Goal: Task Accomplishment & Management: Use online tool/utility

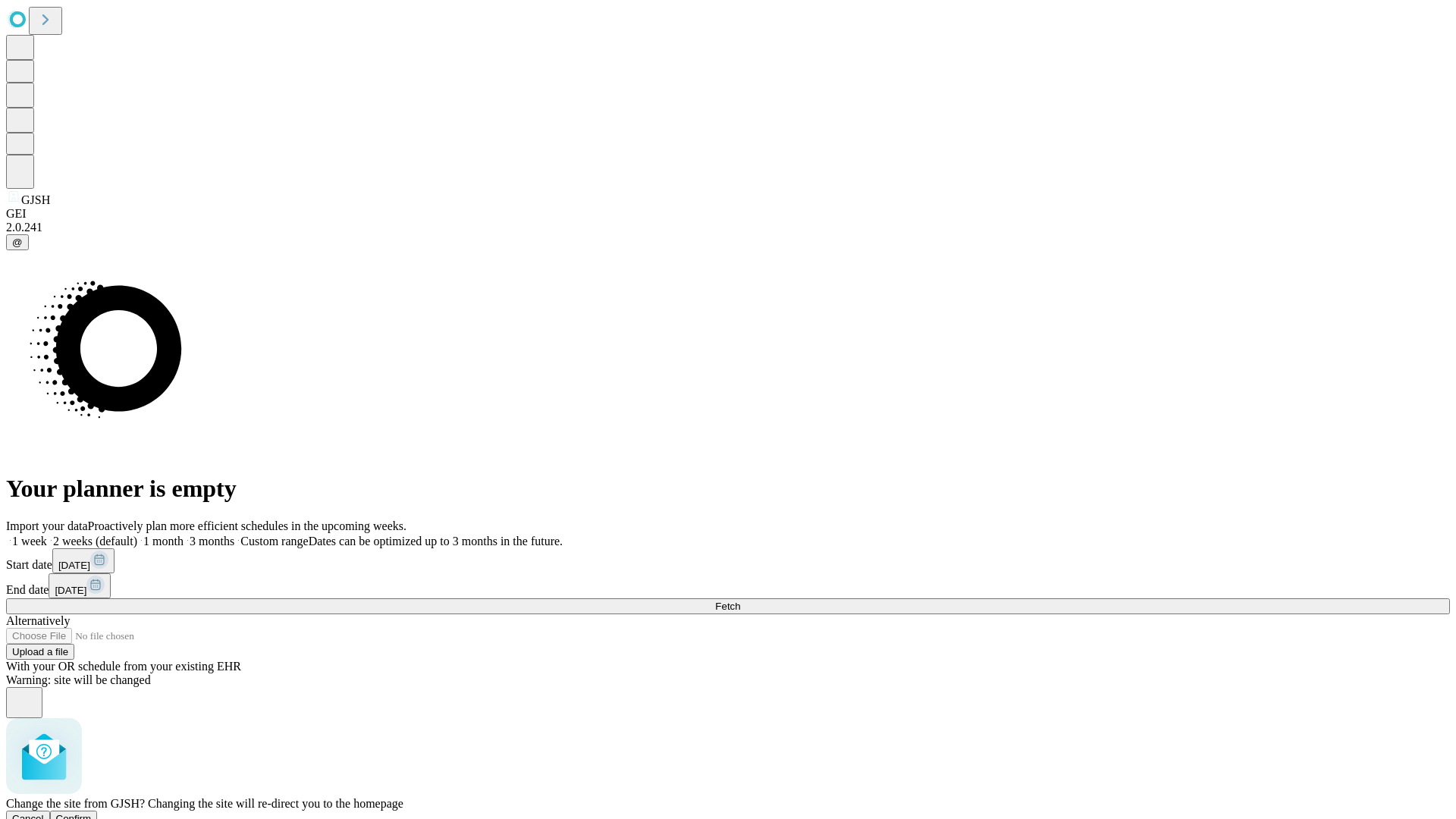
click at [92, 813] on span "Confirm" at bounding box center [73, 819] width 36 height 11
click at [47, 535] on label "1 week" at bounding box center [27, 541] width 41 height 13
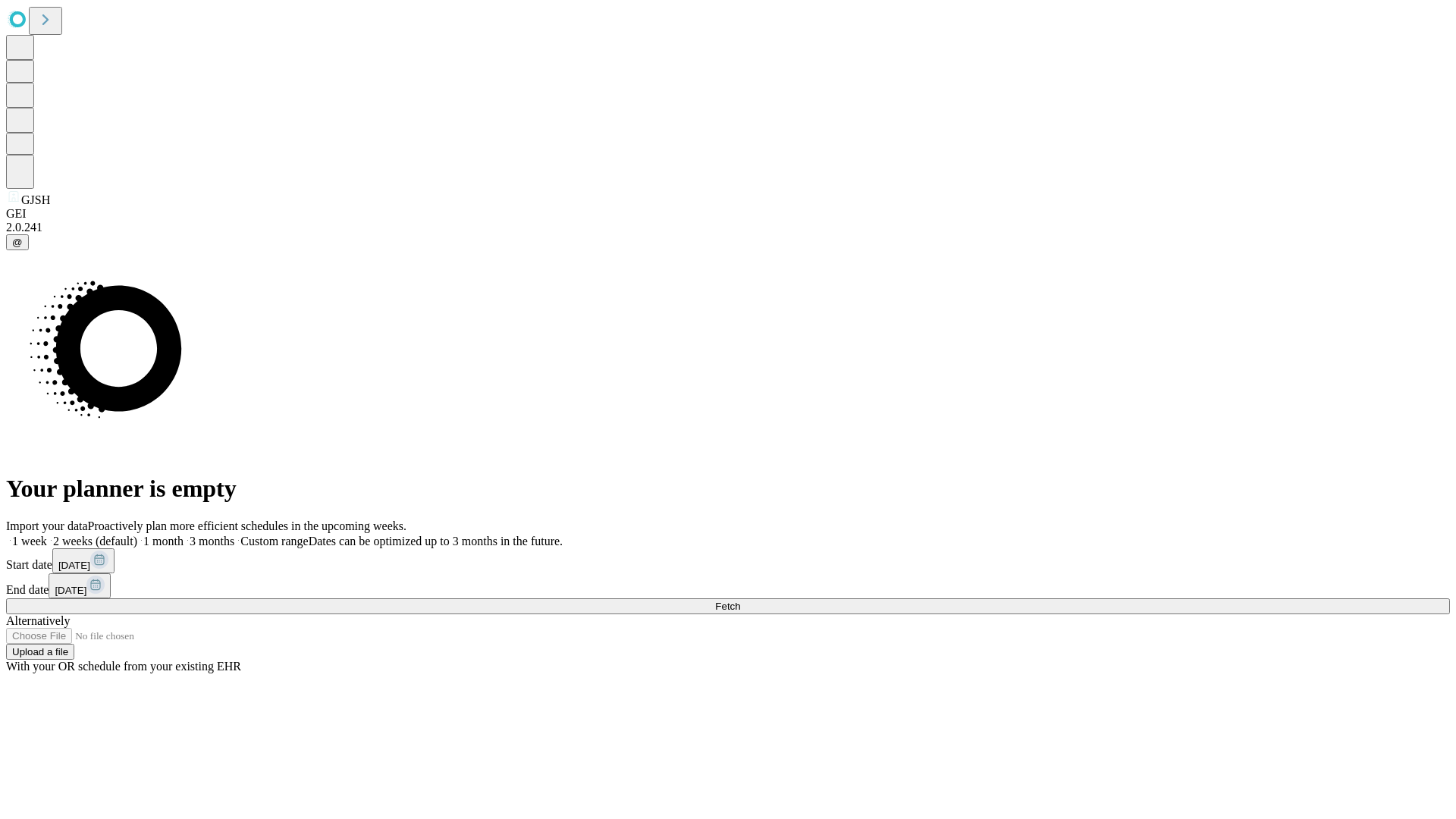
click at [740, 601] on span "Fetch" at bounding box center [728, 607] width 25 height 11
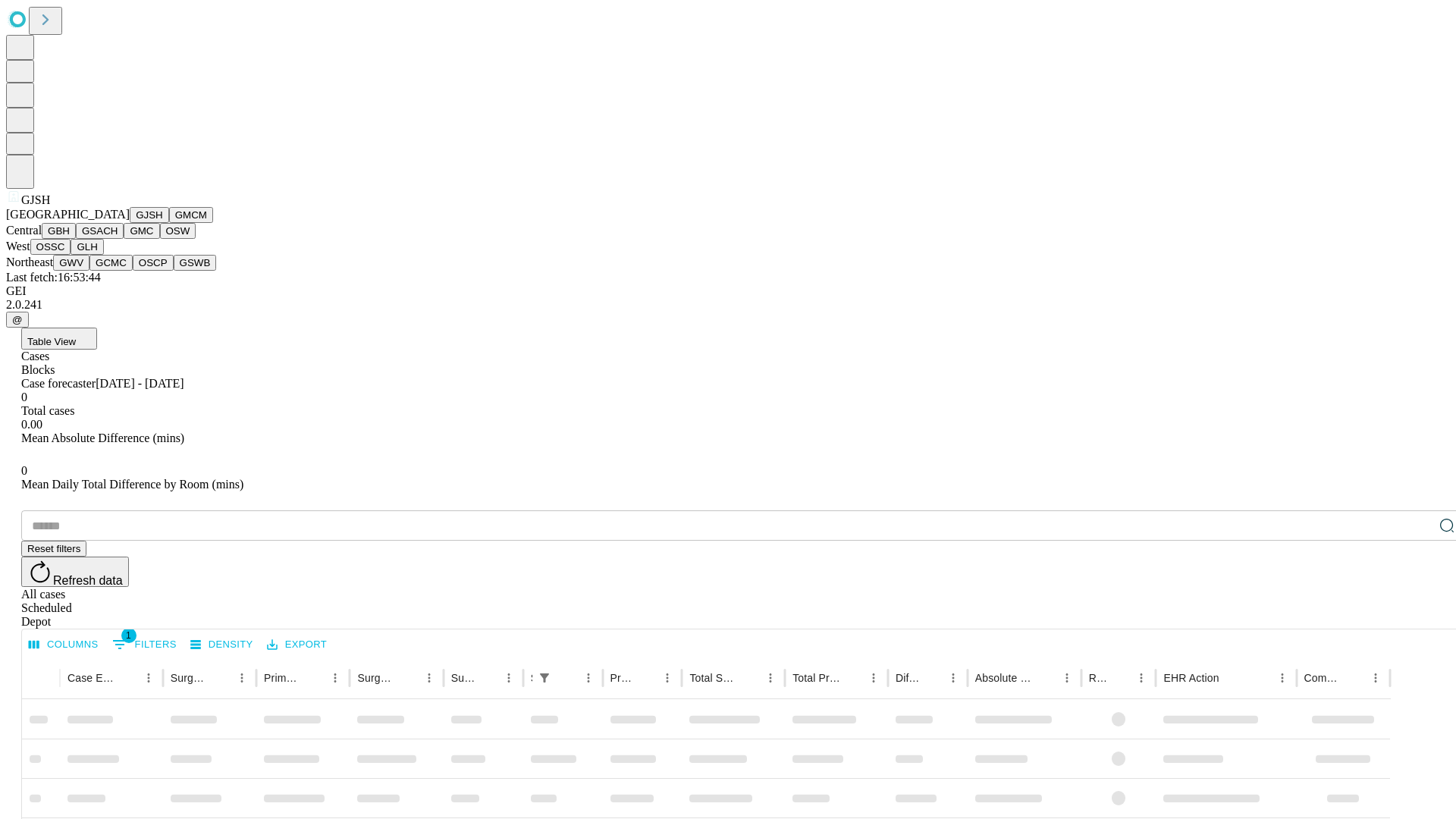
click at [169, 223] on button "GMCM" at bounding box center [191, 215] width 44 height 16
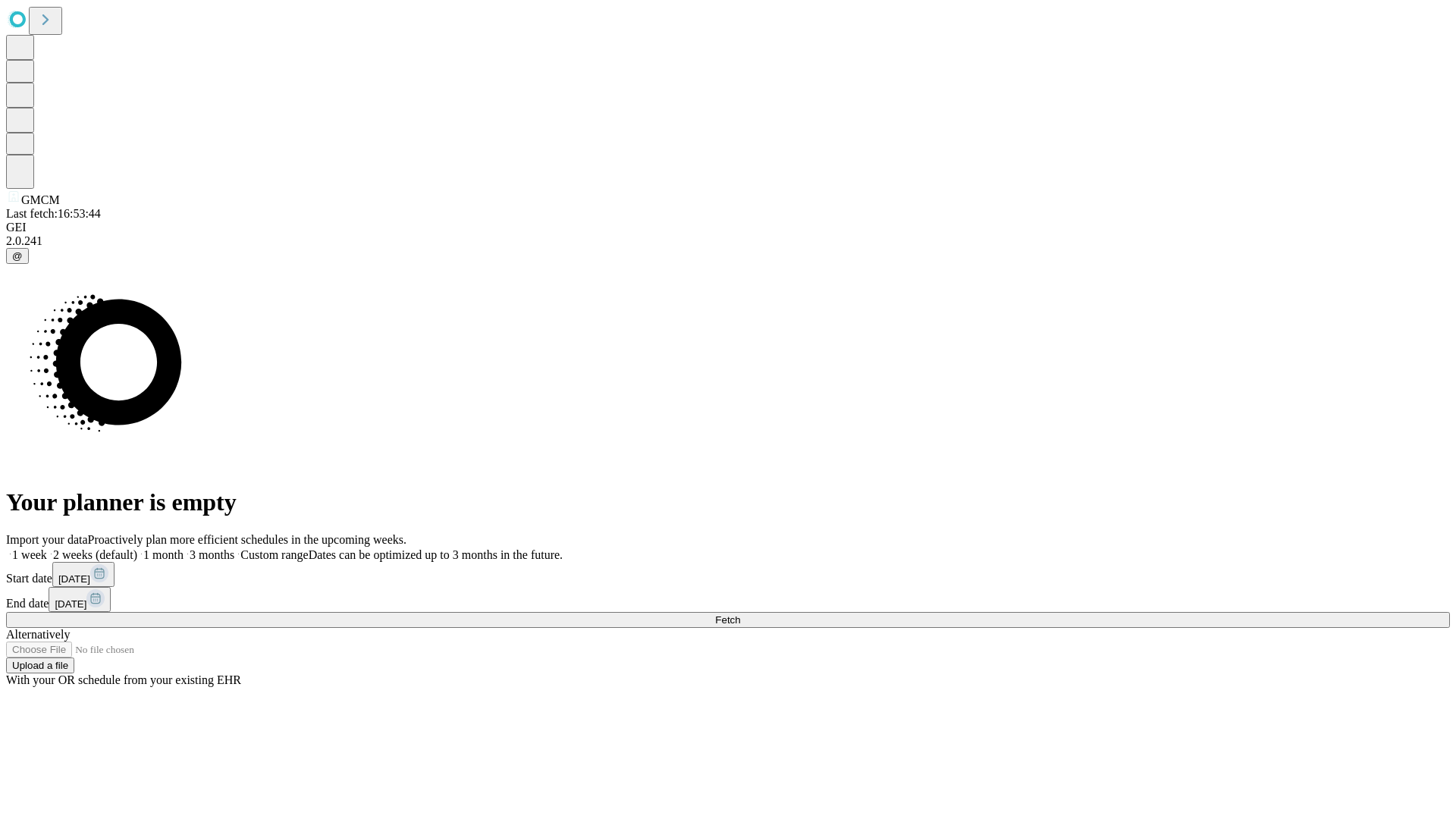
click at [47, 548] on label "1 week" at bounding box center [27, 554] width 41 height 13
click at [740, 614] on span "Fetch" at bounding box center [728, 620] width 25 height 11
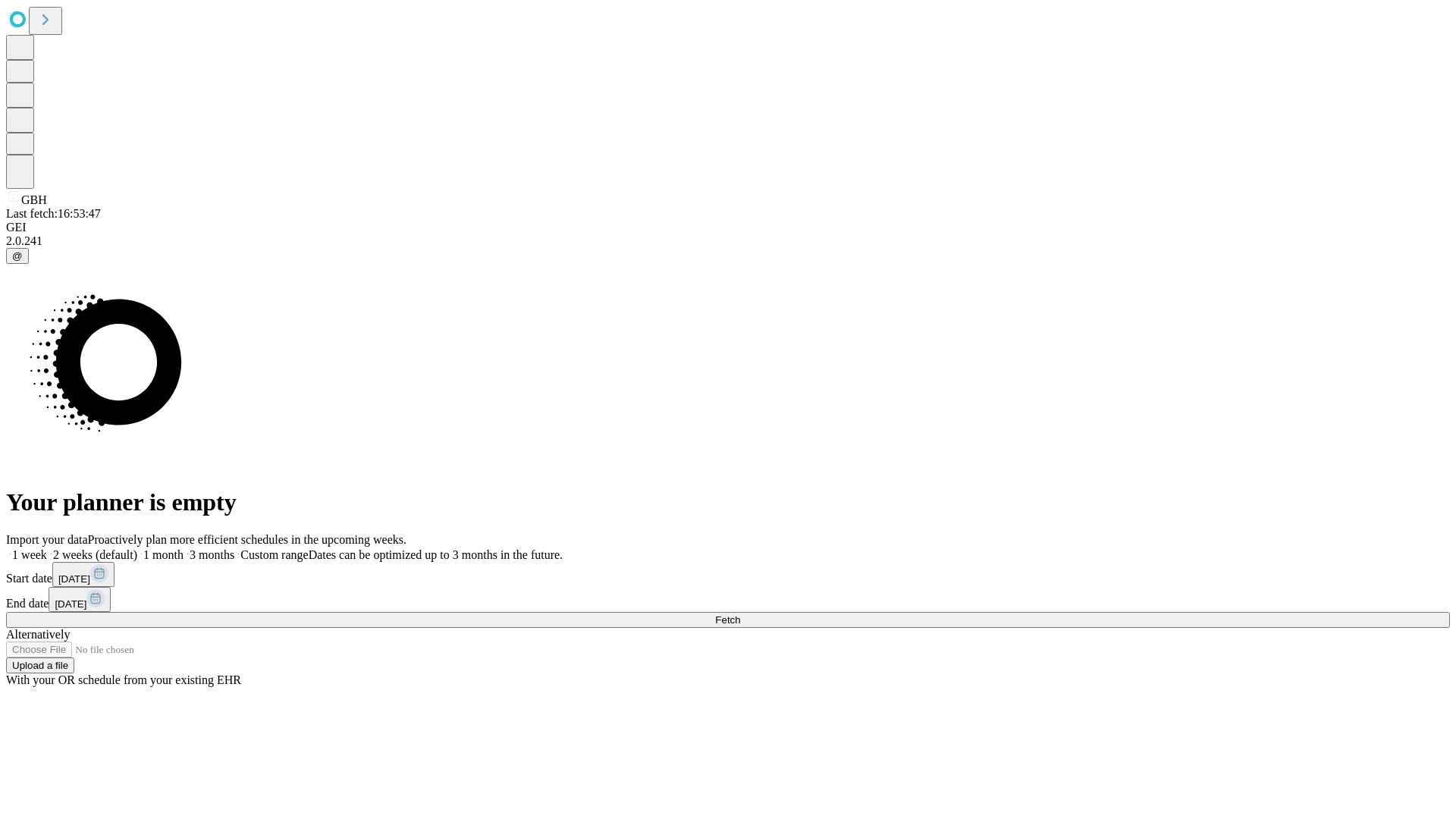
click at [47, 548] on label "1 week" at bounding box center [27, 554] width 41 height 13
click at [740, 614] on span "Fetch" at bounding box center [728, 620] width 25 height 11
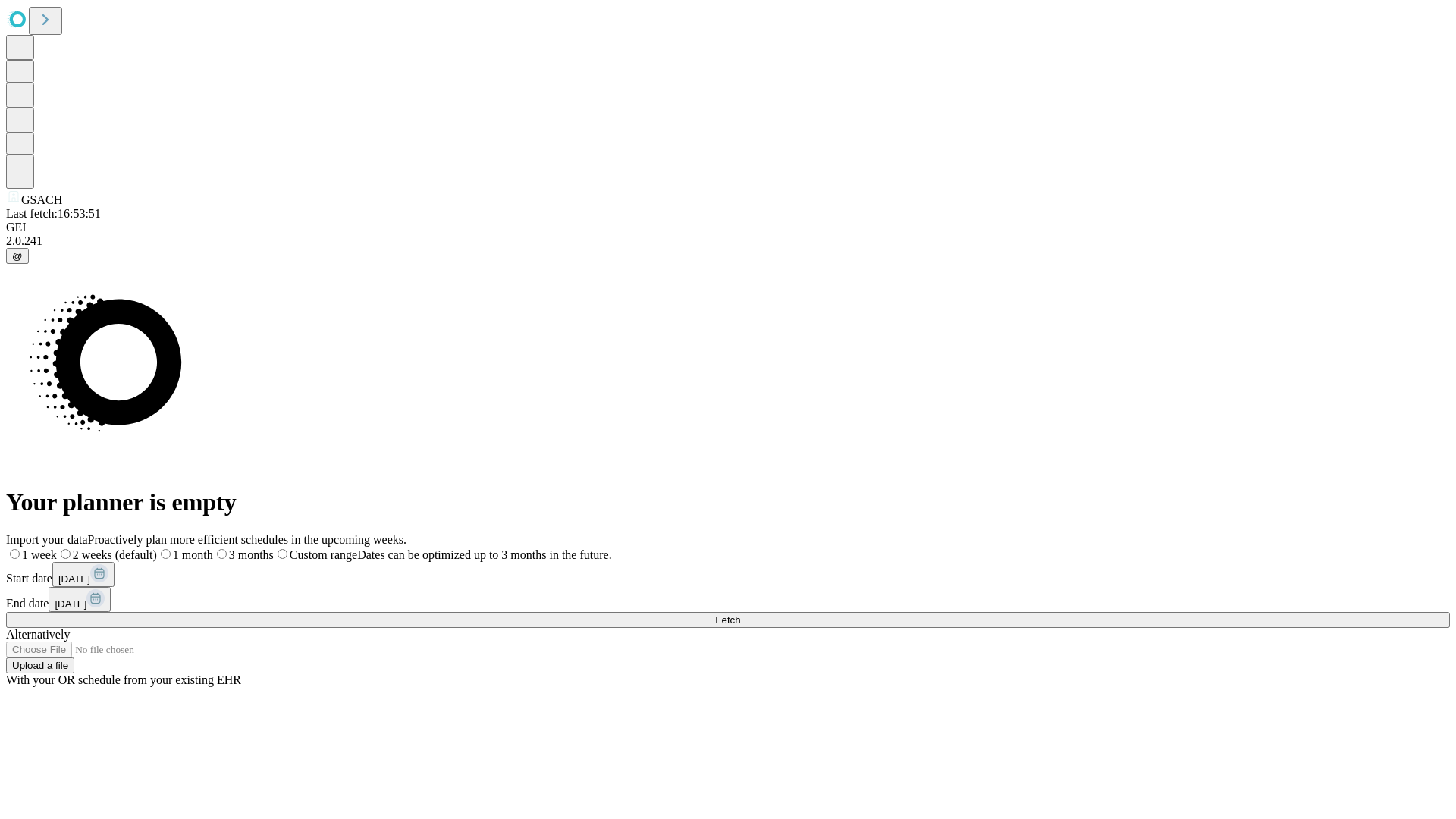
click at [740, 614] on span "Fetch" at bounding box center [728, 620] width 25 height 11
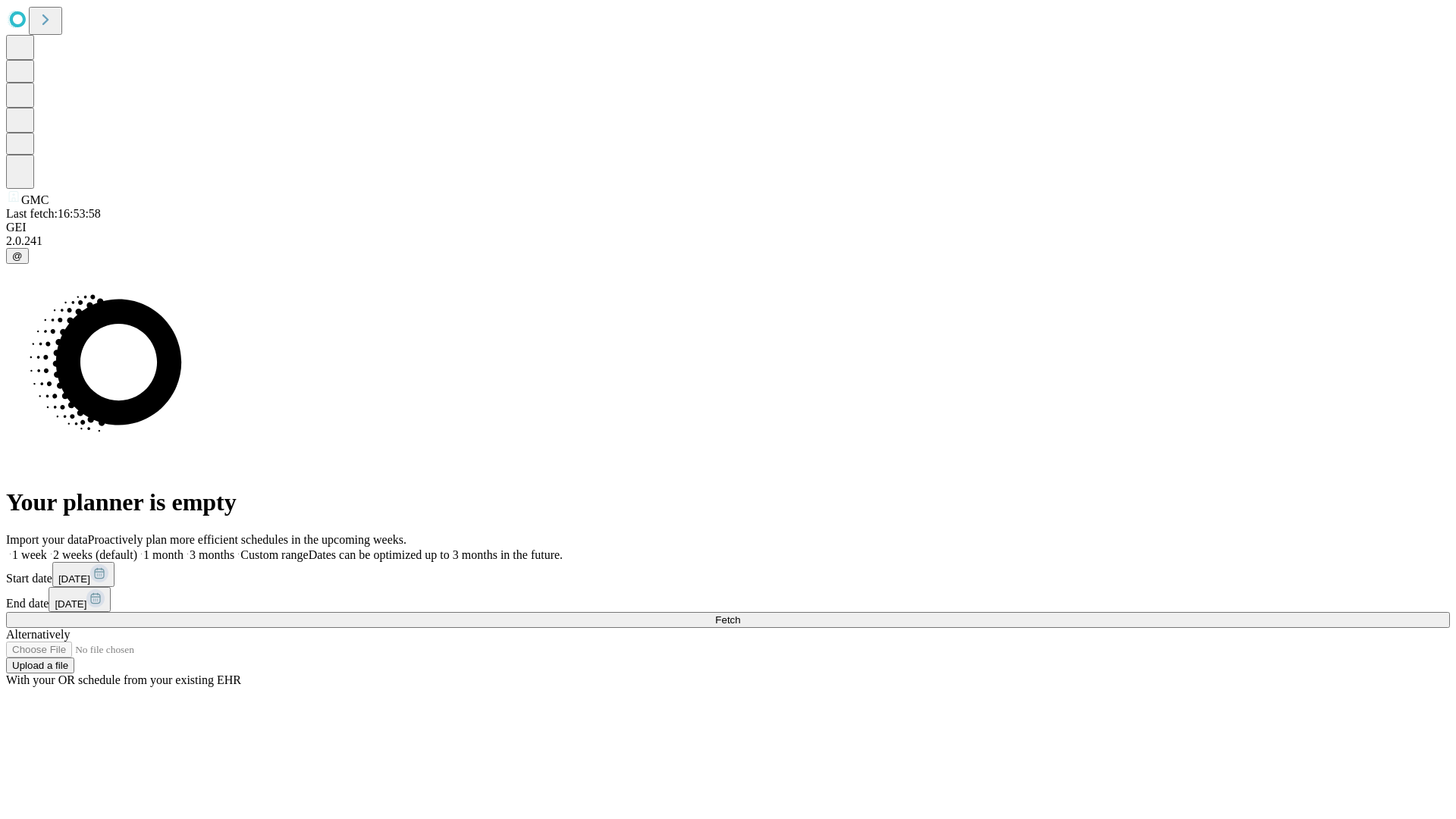
click at [47, 548] on label "1 week" at bounding box center [27, 554] width 41 height 13
click at [740, 614] on span "Fetch" at bounding box center [728, 620] width 25 height 11
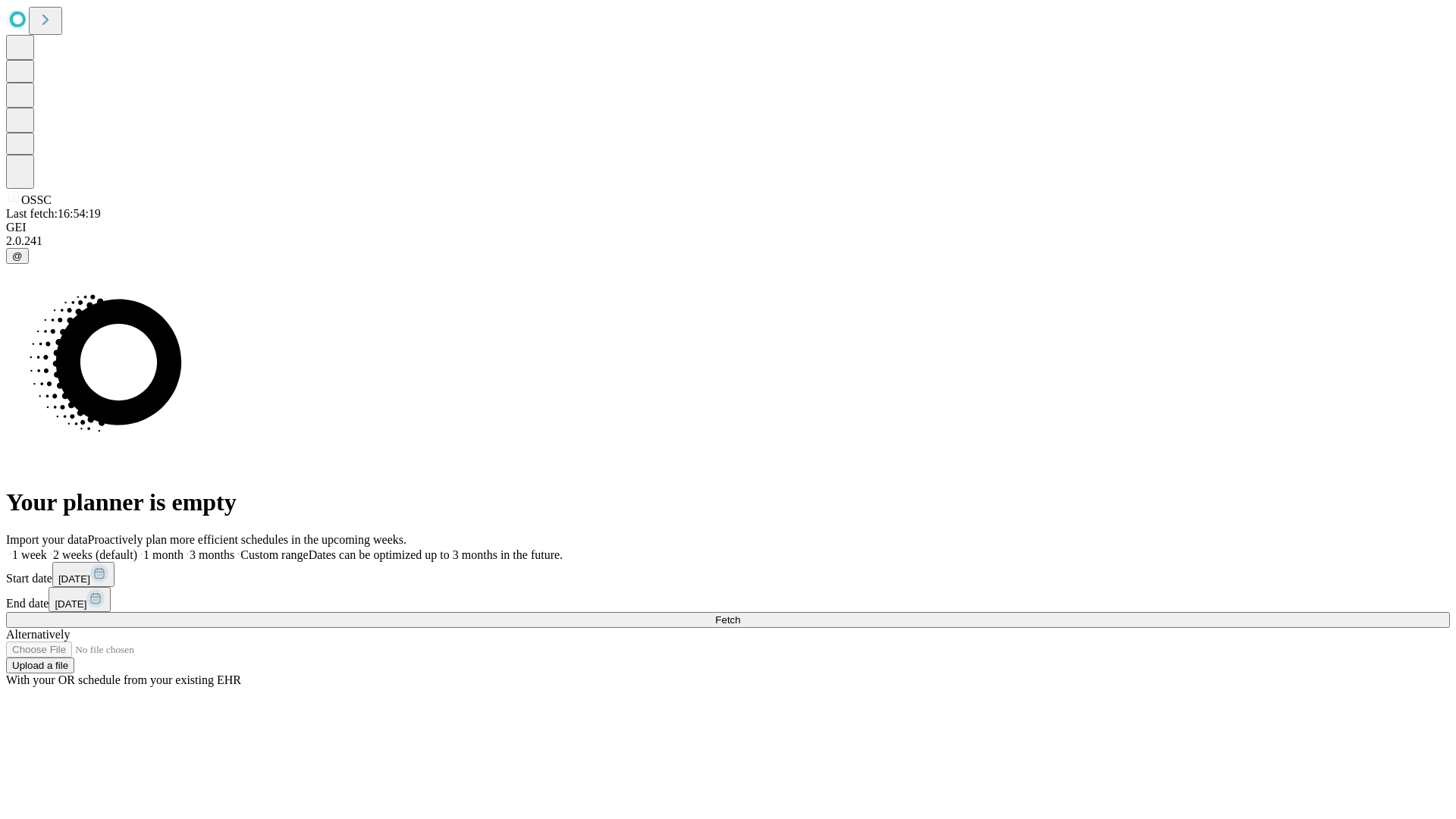
click at [47, 548] on label "1 week" at bounding box center [27, 554] width 41 height 13
click at [740, 614] on span "Fetch" at bounding box center [728, 620] width 25 height 11
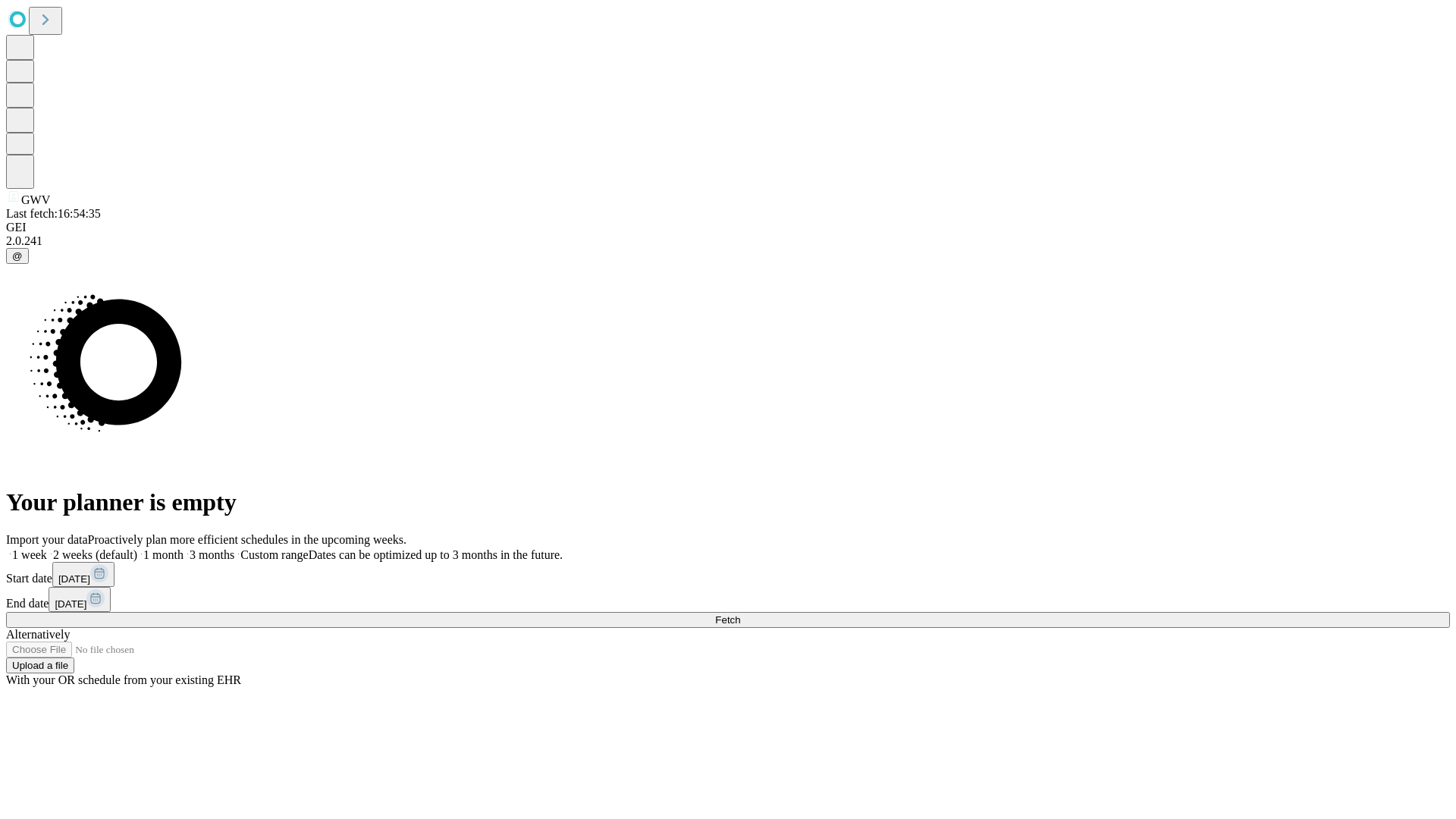
click at [47, 548] on label "1 week" at bounding box center [27, 554] width 41 height 13
click at [740, 614] on span "Fetch" at bounding box center [728, 620] width 25 height 11
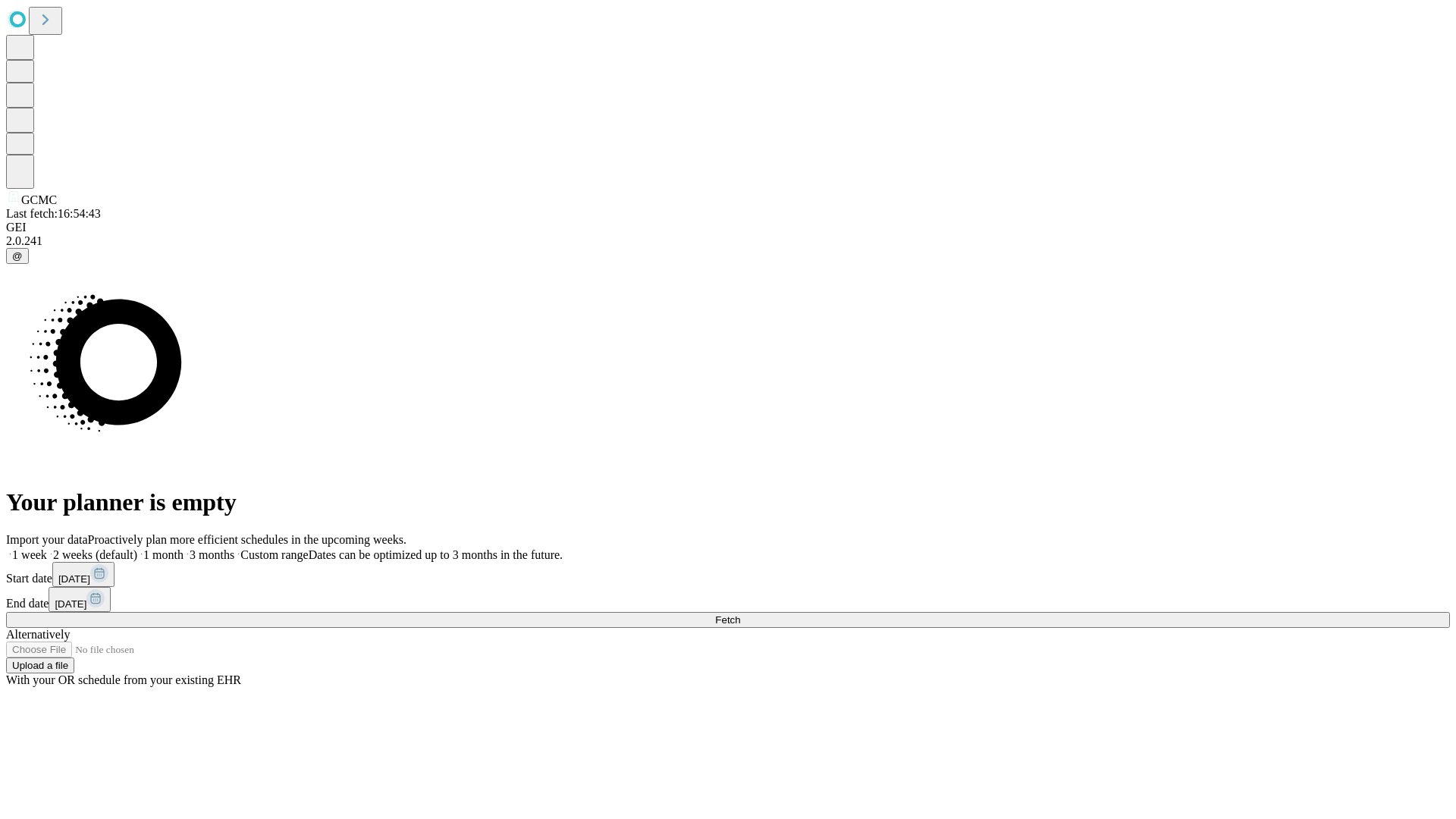
click at [740, 614] on span "Fetch" at bounding box center [728, 620] width 25 height 11
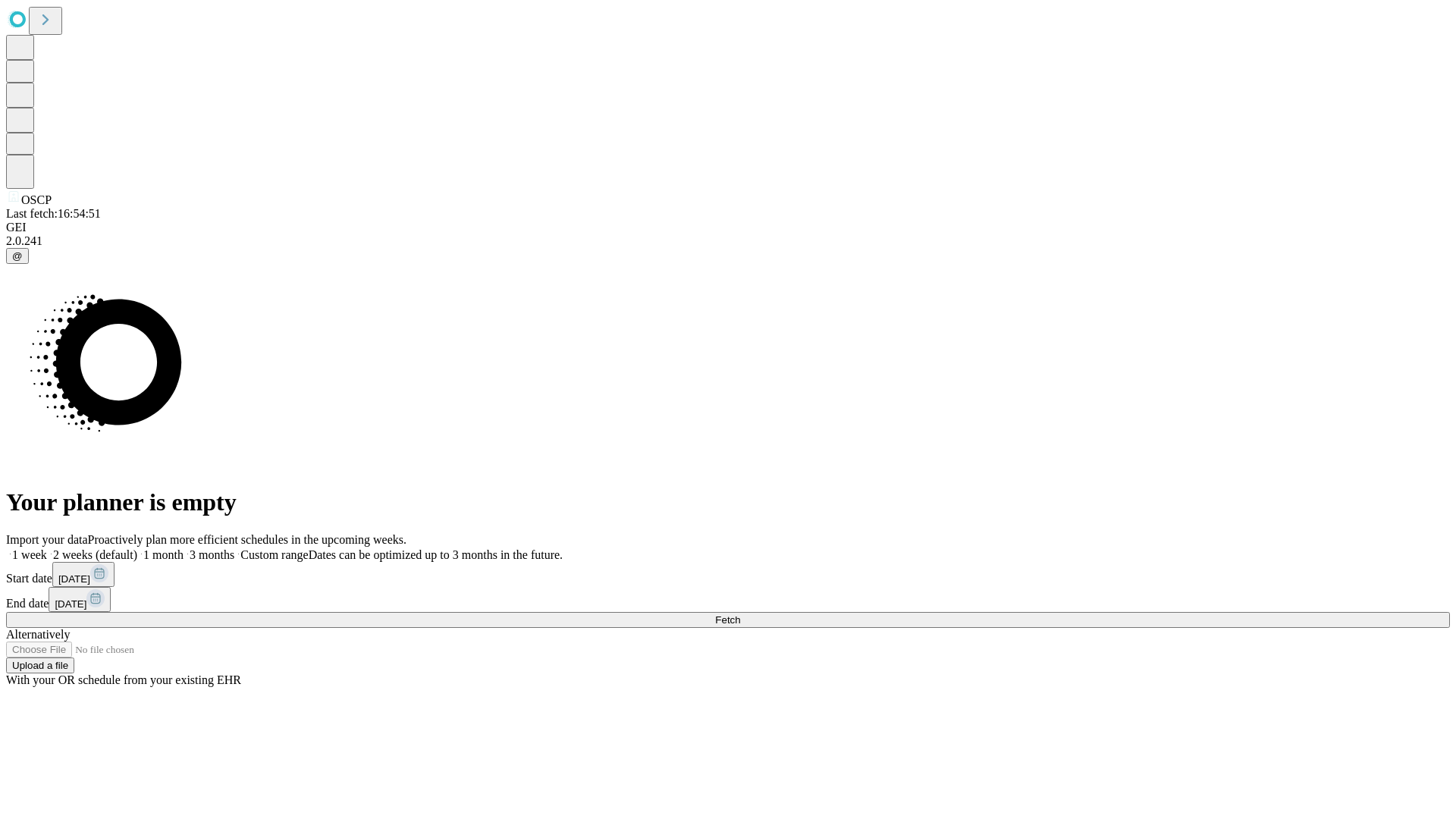
click at [740, 614] on span "Fetch" at bounding box center [728, 620] width 25 height 11
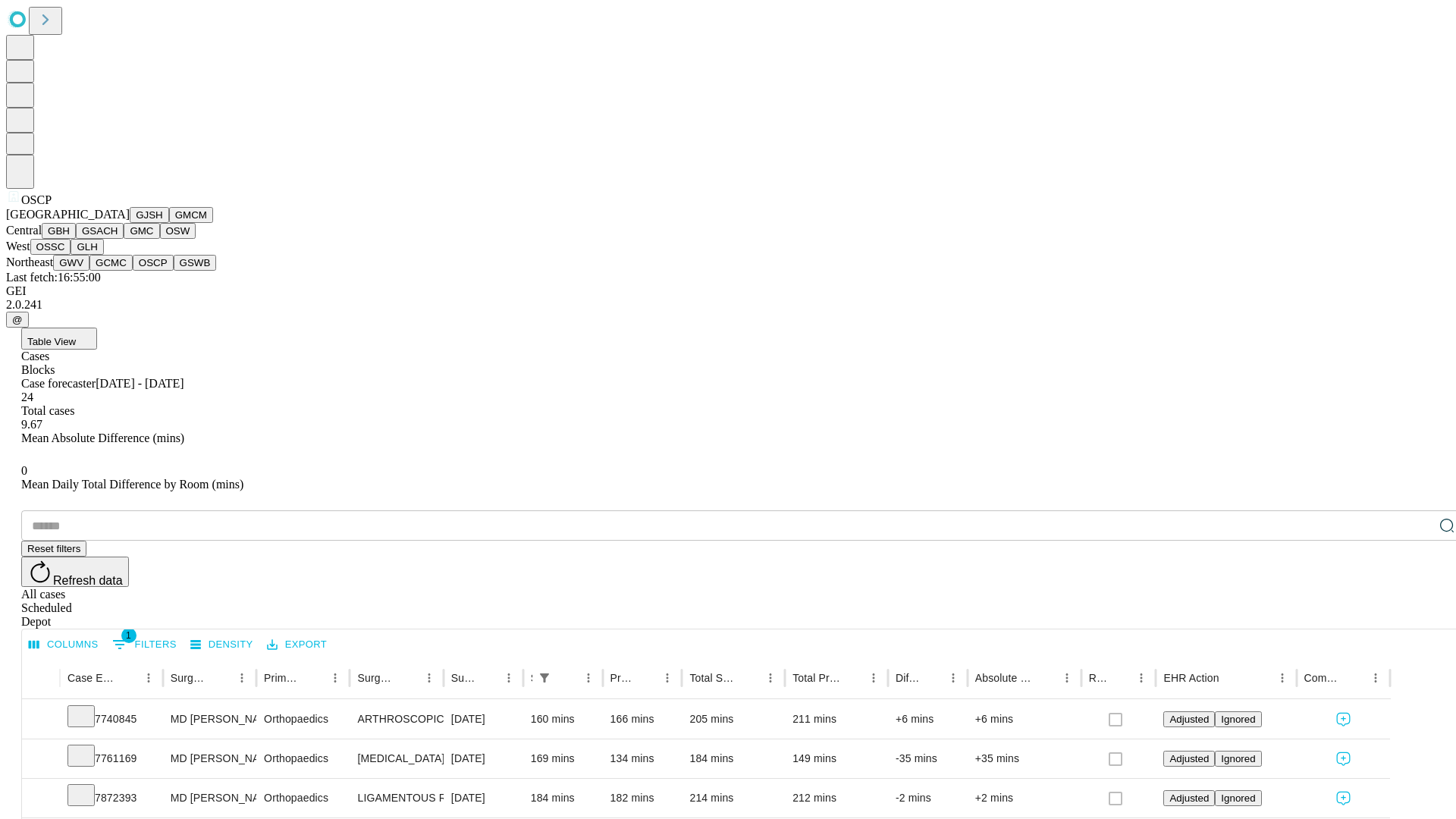
click at [174, 271] on button "GSWB" at bounding box center [195, 263] width 43 height 16
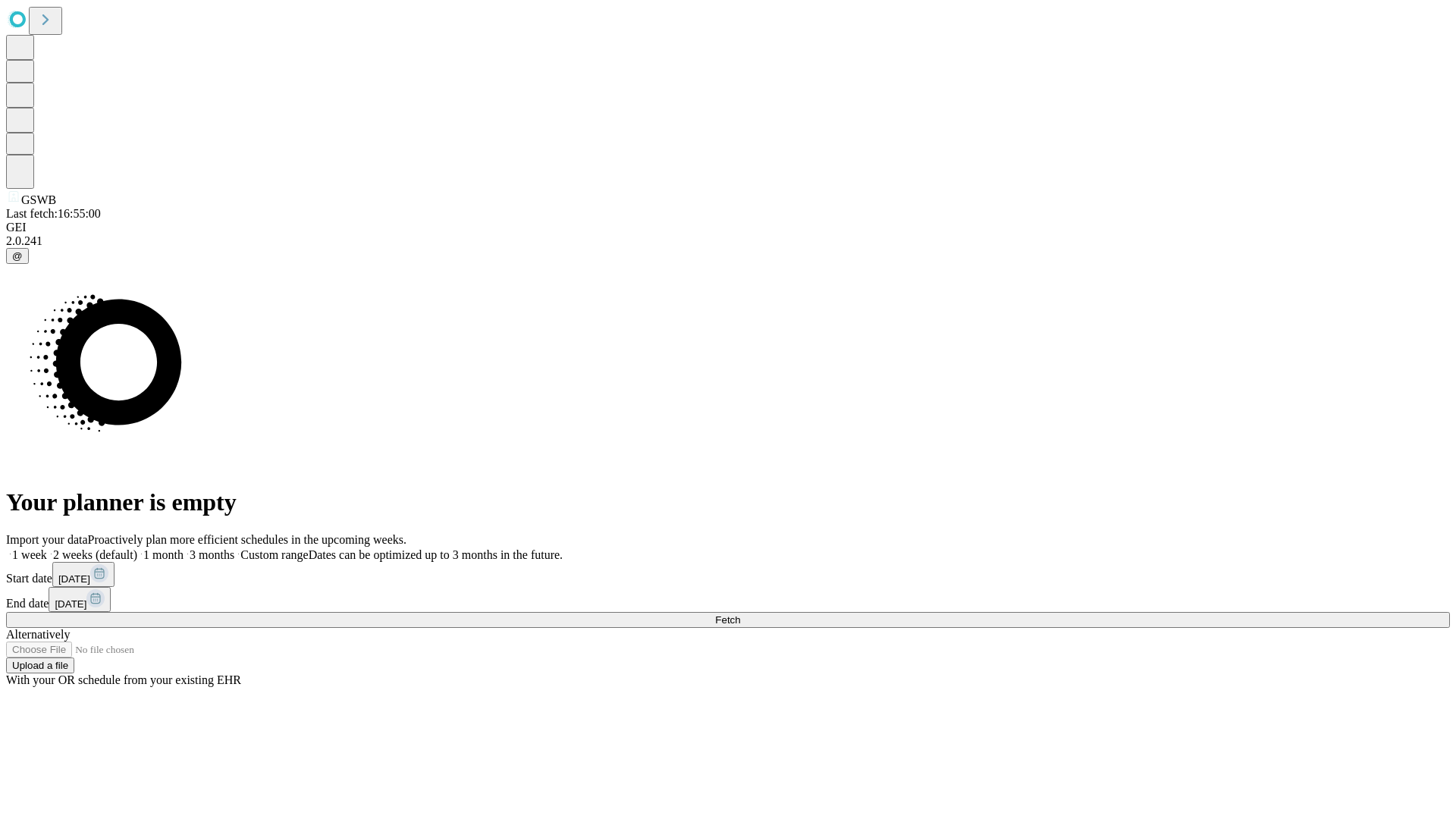
click at [47, 548] on label "1 week" at bounding box center [27, 554] width 41 height 13
click at [740, 614] on span "Fetch" at bounding box center [728, 620] width 25 height 11
